Goal: Information Seeking & Learning: Check status

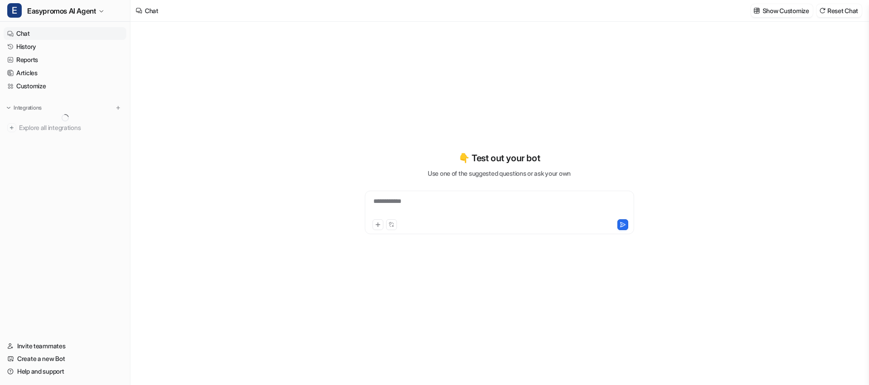
click at [28, 46] on link "History" at bounding box center [65, 46] width 123 height 13
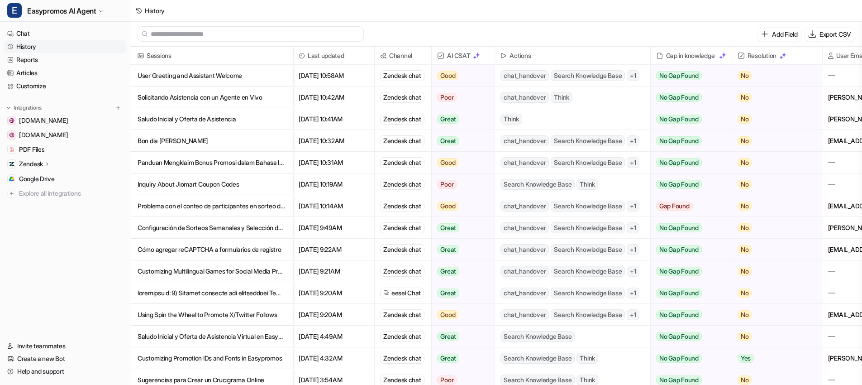
click at [38, 46] on link "History" at bounding box center [65, 46] width 123 height 13
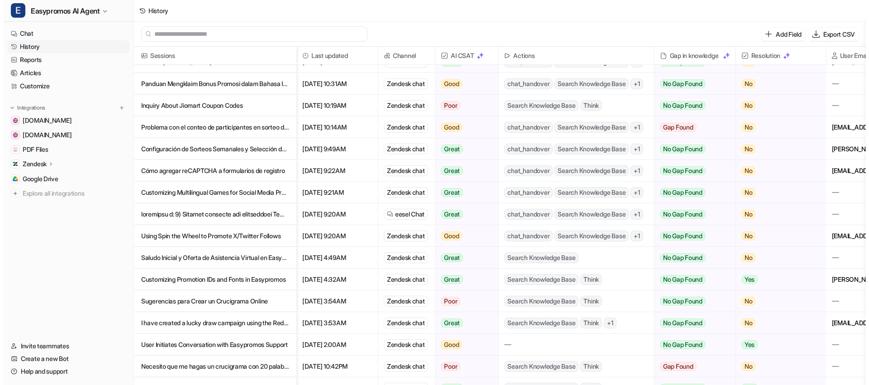
scroll to position [82, 0]
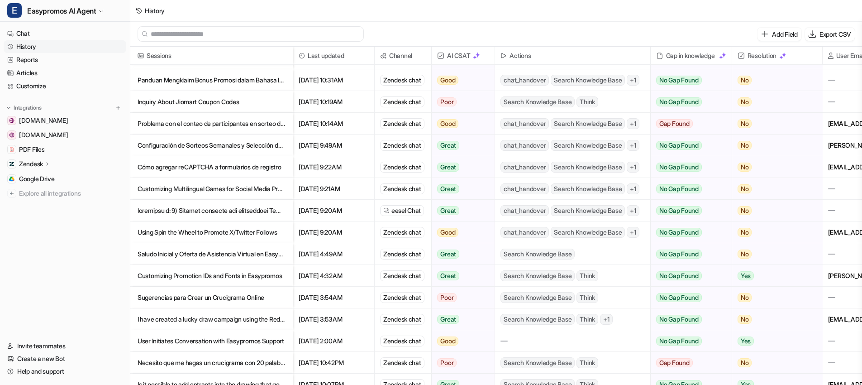
click at [190, 313] on p "I have created a lucky draw campaign using the Redeem your code module in Easyp…" at bounding box center [212, 319] width 148 height 22
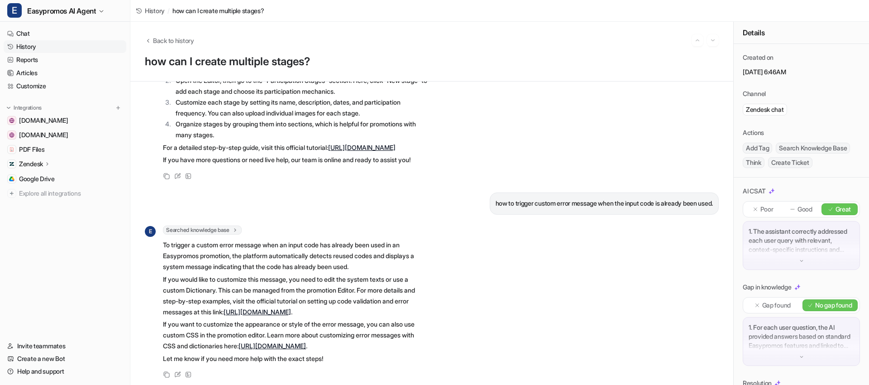
scroll to position [102, 0]
